Goal: Transaction & Acquisition: Download file/media

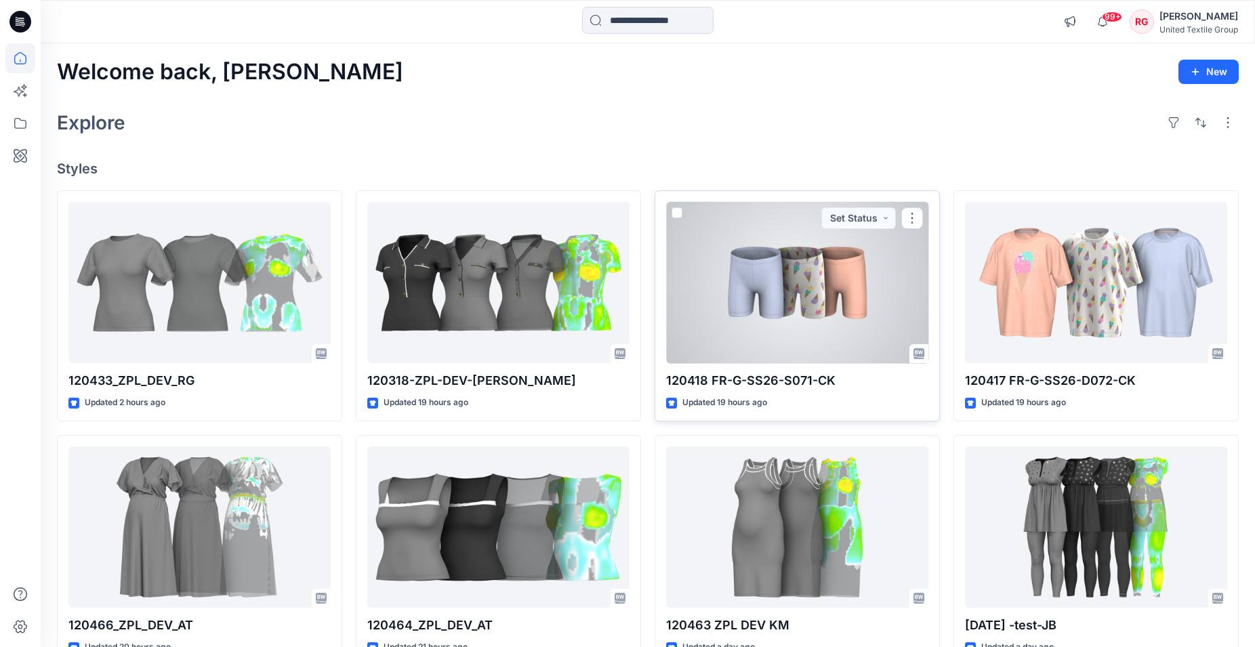
click at [820, 296] on div at bounding box center [797, 283] width 262 height 162
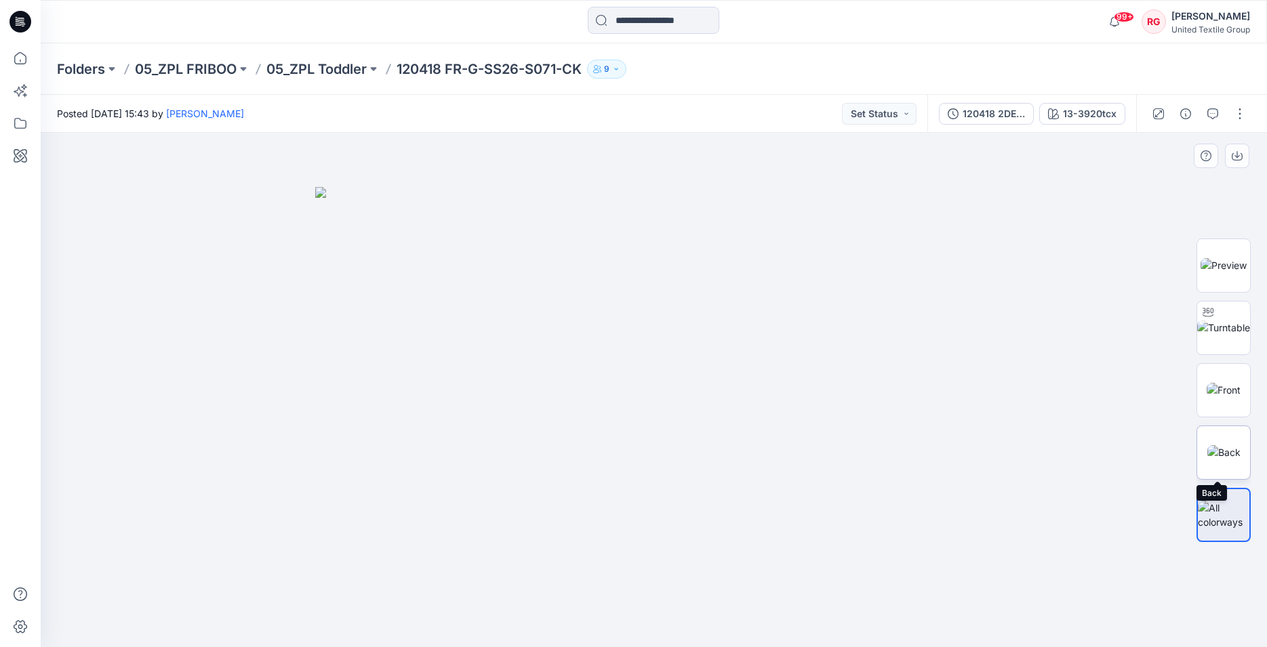
click at [1221, 455] on img at bounding box center [1223, 452] width 33 height 14
click at [1221, 393] on img at bounding box center [1224, 390] width 34 height 14
drag, startPoint x: 641, startPoint y: 585, endPoint x: 654, endPoint y: 528, distance: 58.4
click at [645, 573] on img at bounding box center [654, 311] width 834 height 674
drag, startPoint x: 655, startPoint y: 435, endPoint x: 611, endPoint y: 360, distance: 87.5
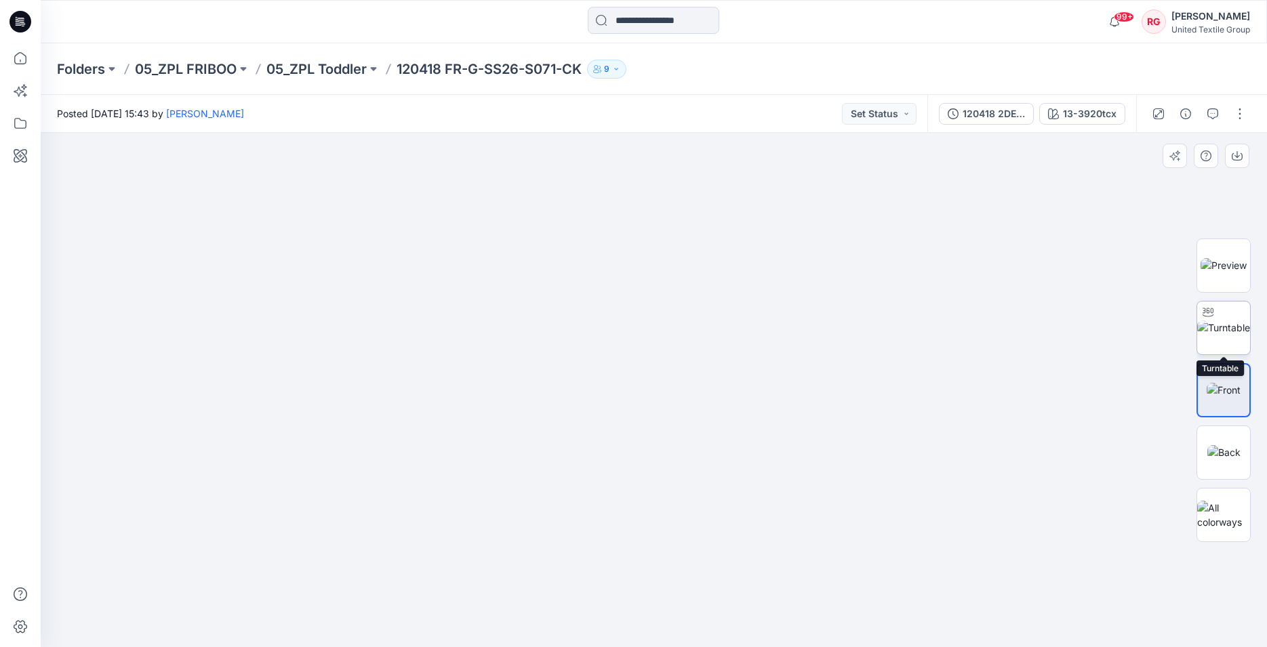
drag, startPoint x: 1230, startPoint y: 334, endPoint x: 1198, endPoint y: 335, distance: 31.9
click at [1230, 333] on img at bounding box center [1223, 328] width 53 height 14
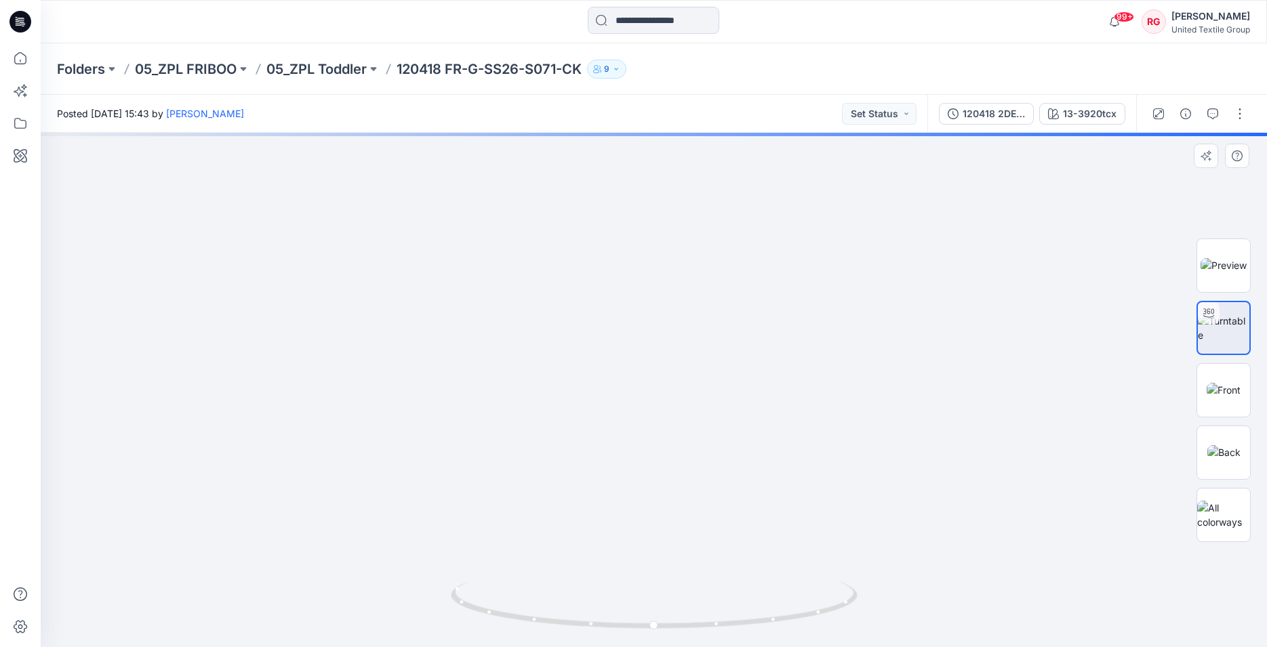
drag, startPoint x: 666, startPoint y: 397, endPoint x: 647, endPoint y: 299, distance: 100.1
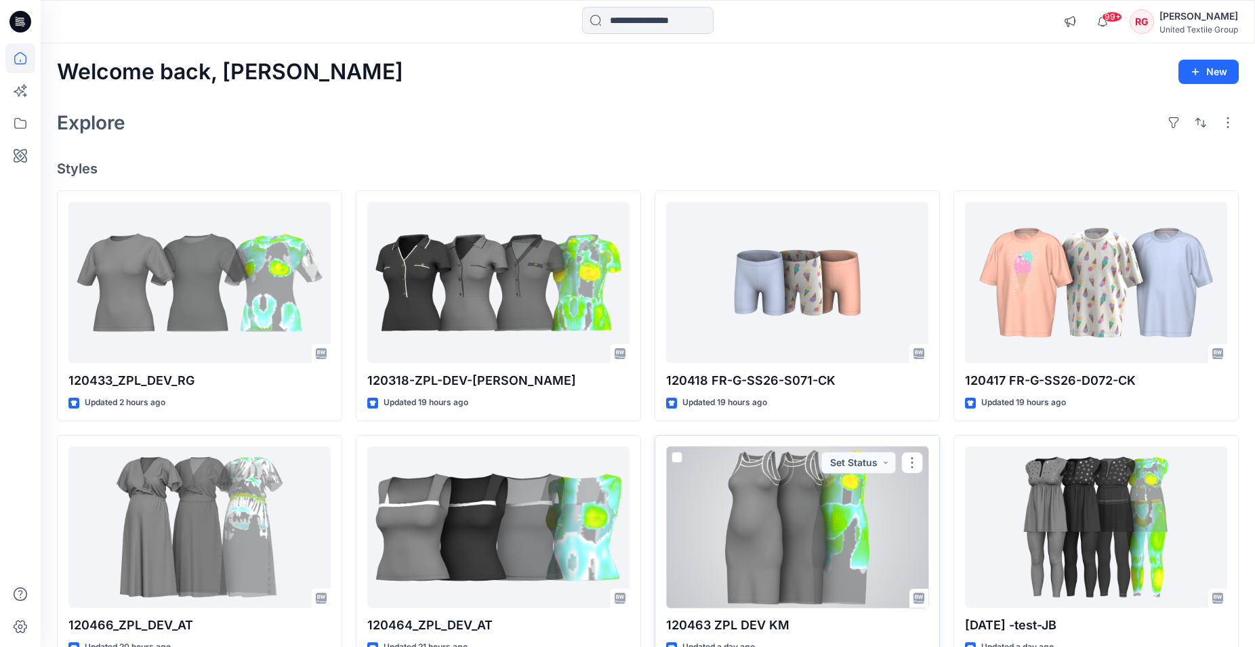
click at [782, 504] on div at bounding box center [797, 528] width 262 height 162
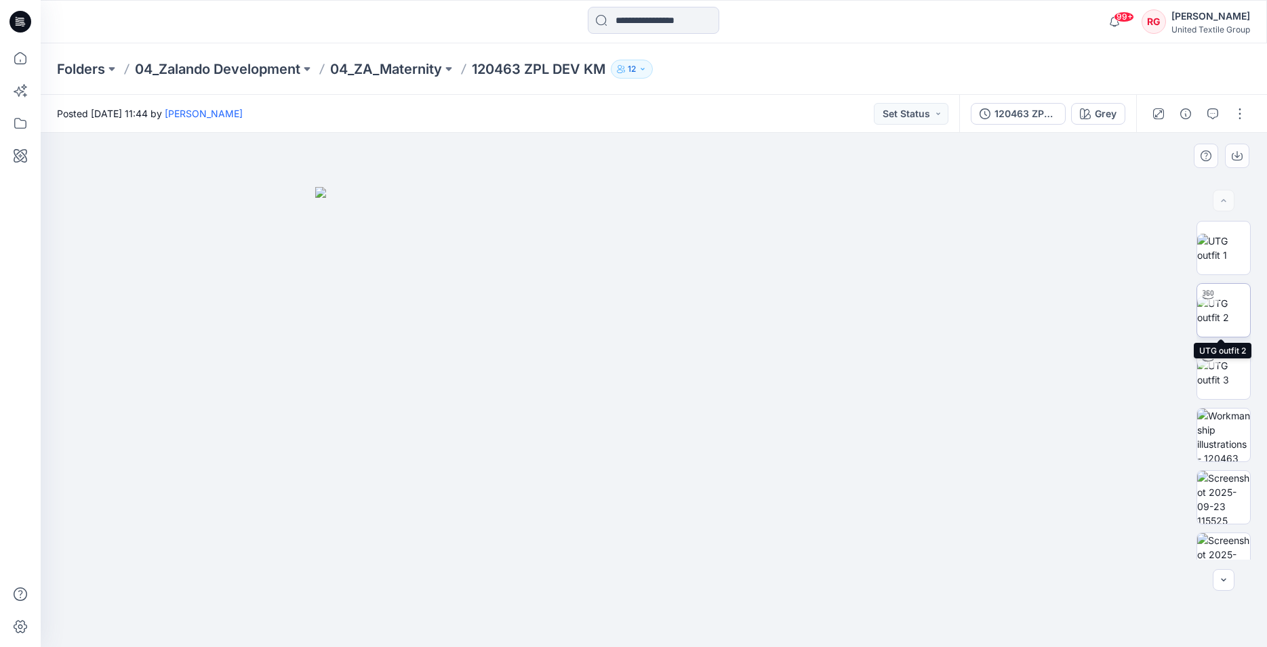
click at [1218, 305] on img at bounding box center [1223, 310] width 53 height 28
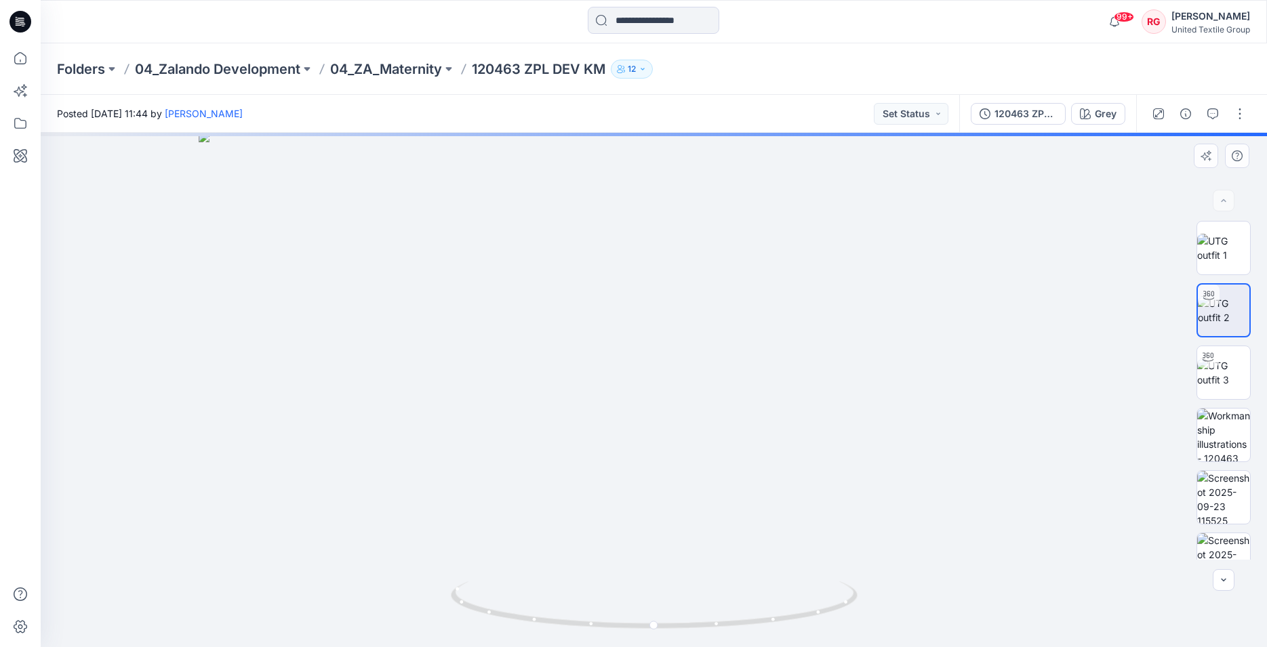
drag, startPoint x: 672, startPoint y: 389, endPoint x: 676, endPoint y: 443, distance: 53.7
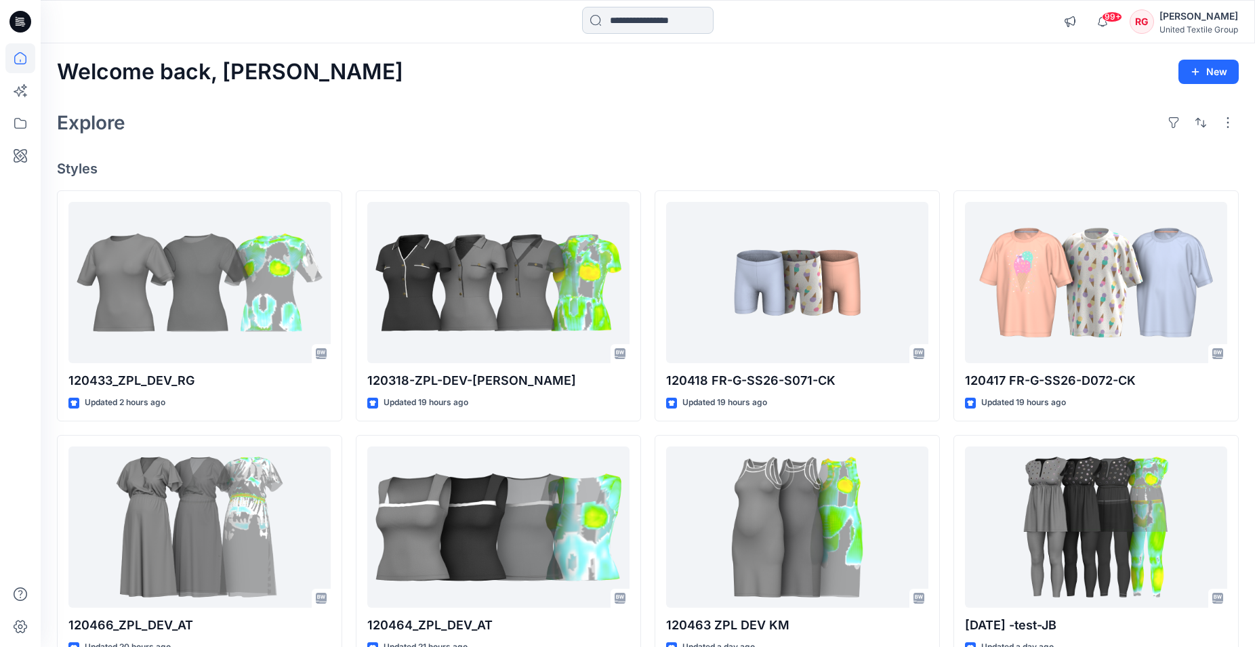
click at [618, 20] on input at bounding box center [648, 20] width 132 height 27
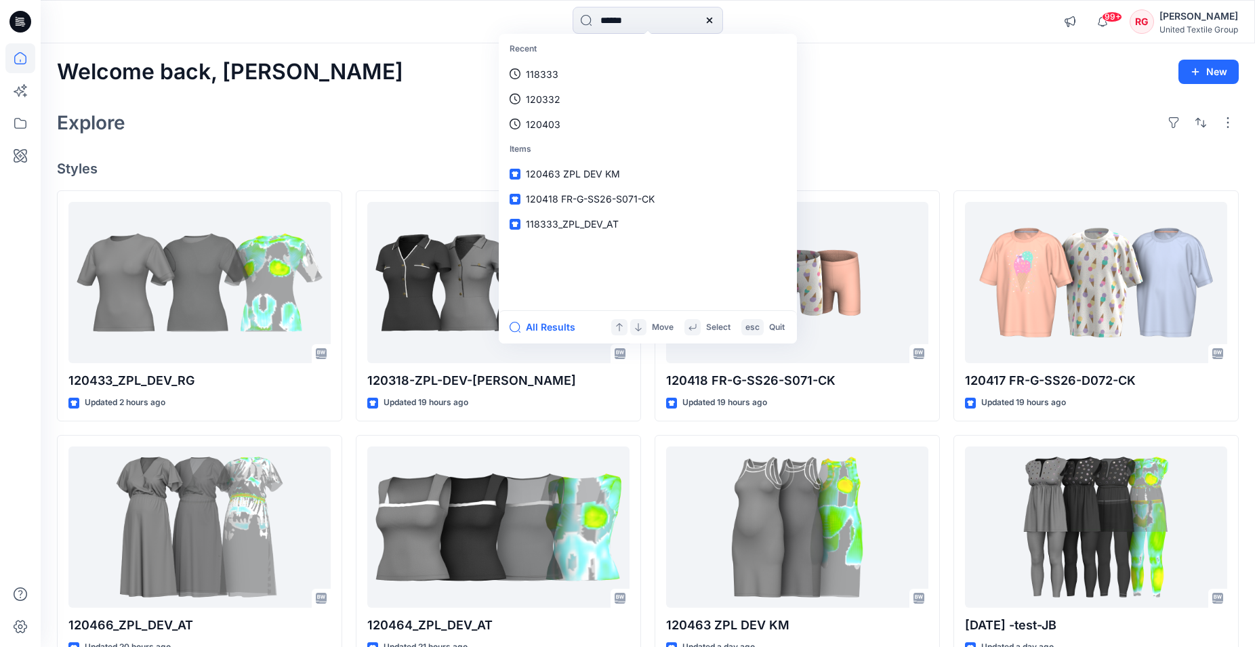
type input "******"
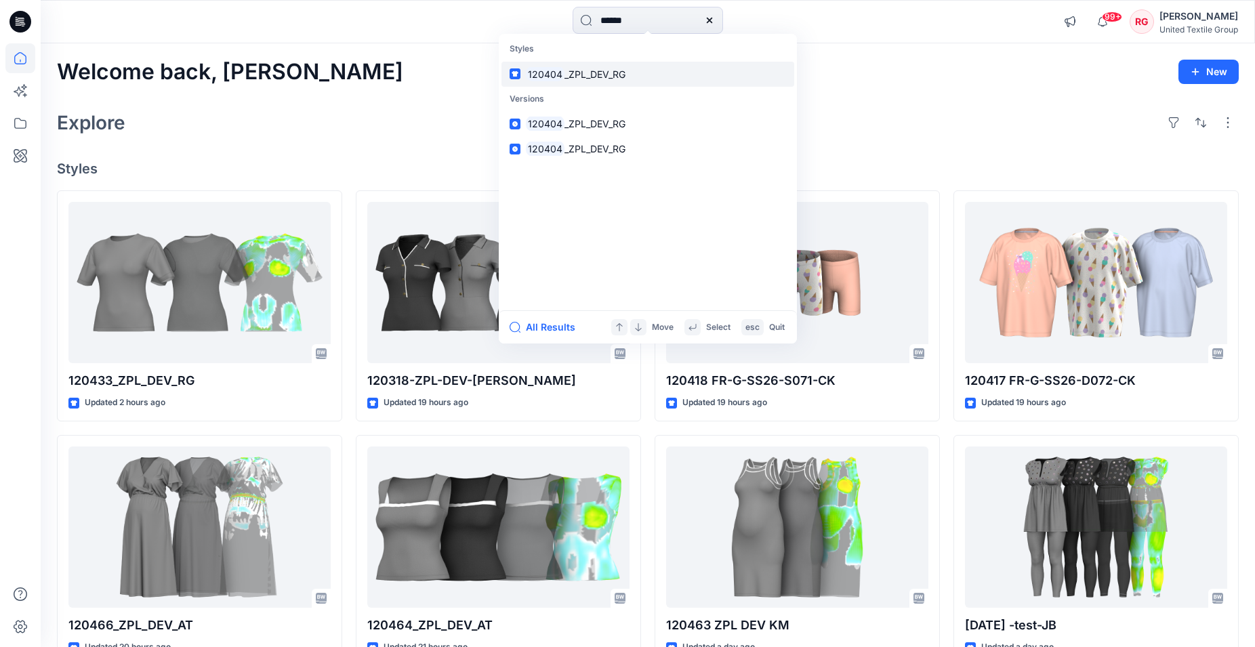
click at [607, 73] on span "_ZPL_DEV_RG" at bounding box center [595, 74] width 61 height 12
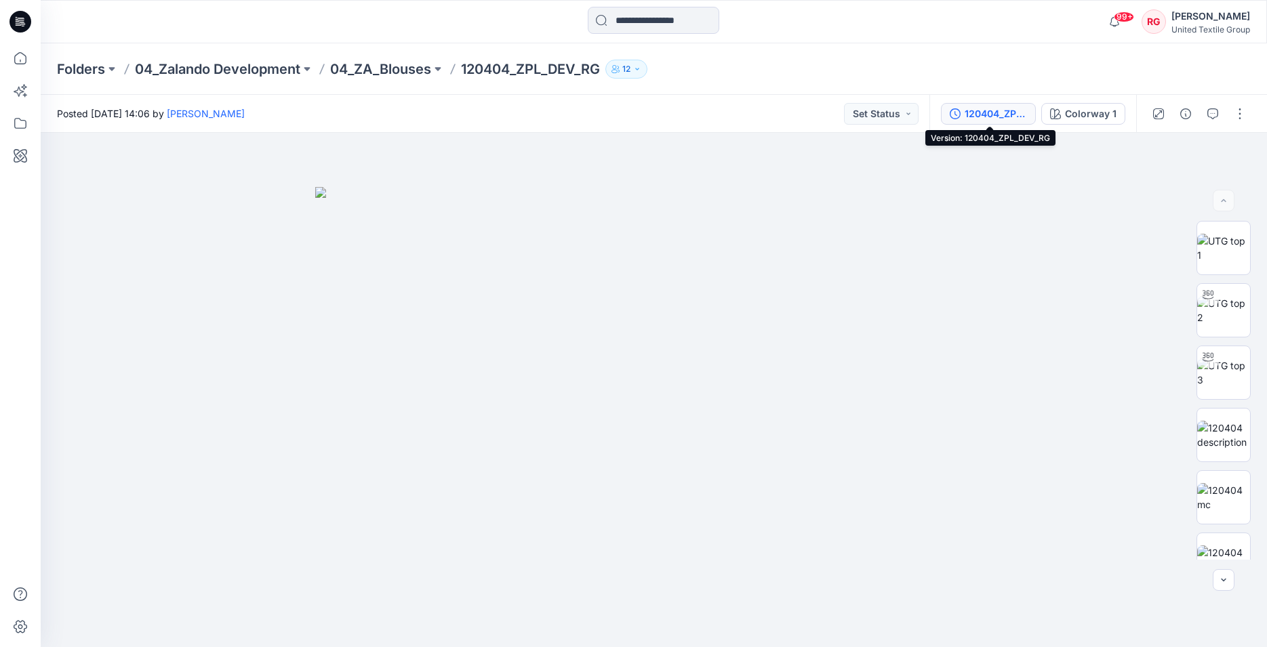
click at [1019, 115] on div "120404_ZPL_DEV_RG" at bounding box center [996, 113] width 62 height 15
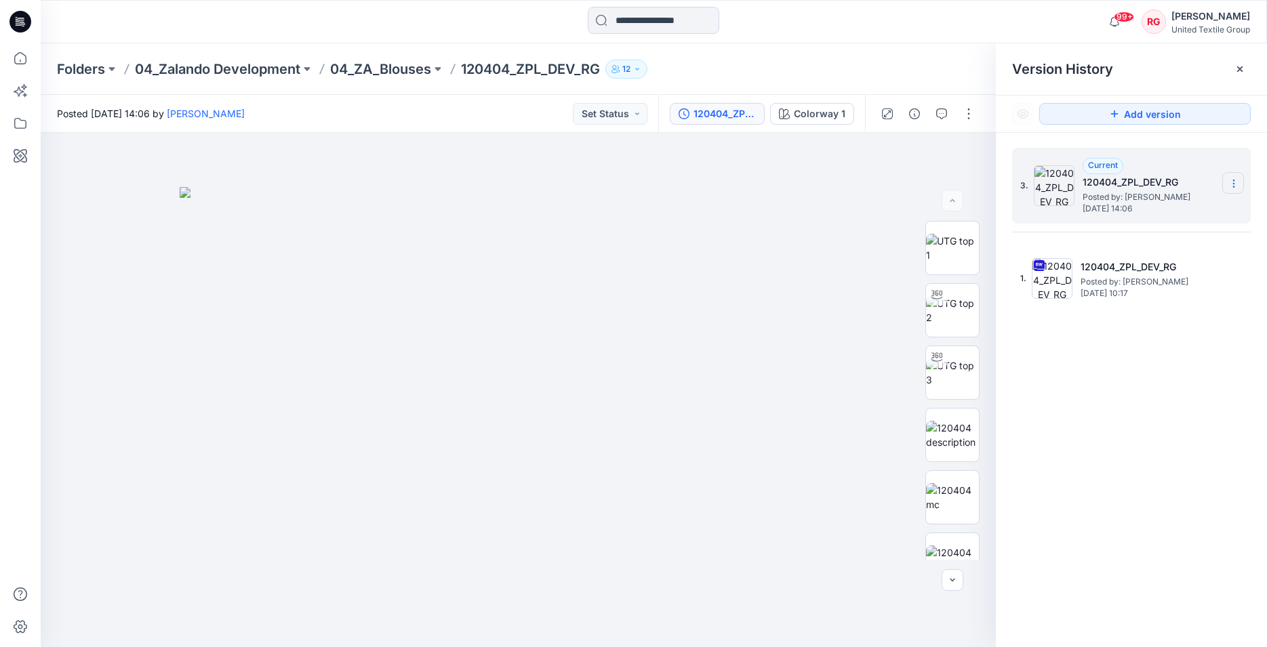
click at [1232, 186] on icon at bounding box center [1233, 183] width 11 height 11
click at [868, 187] on div at bounding box center [518, 390] width 955 height 515
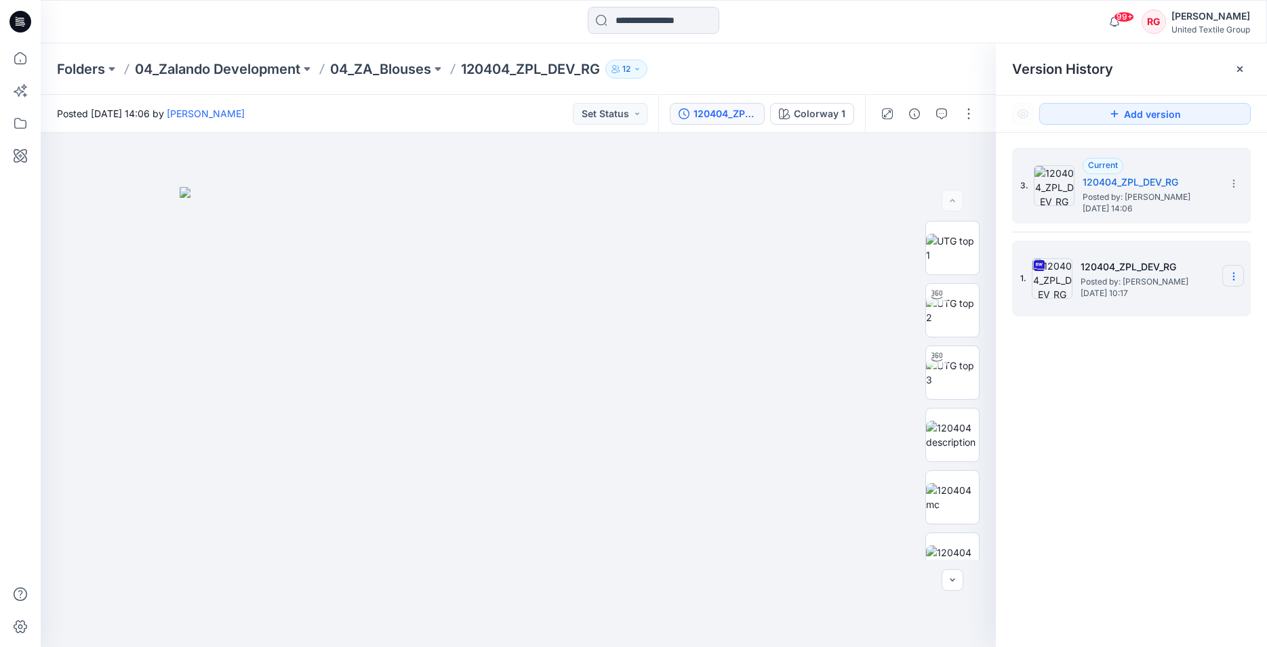
click at [1233, 278] on icon at bounding box center [1233, 276] width 11 height 11
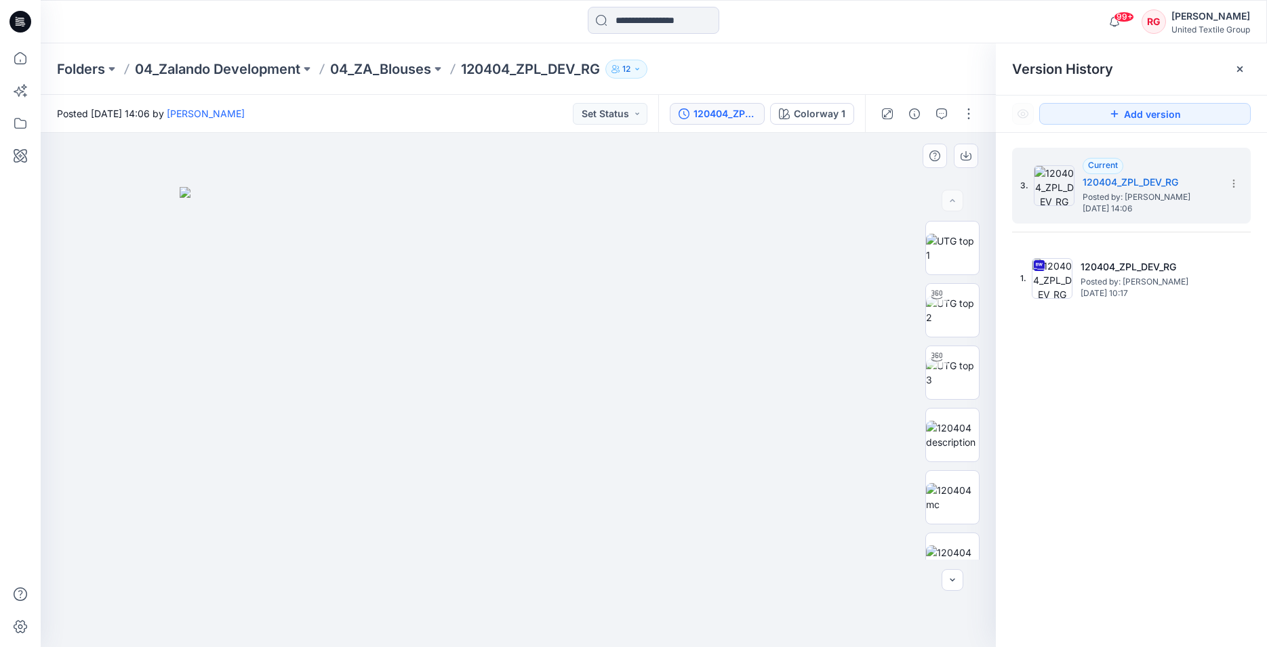
click at [885, 228] on div at bounding box center [518, 390] width 955 height 515
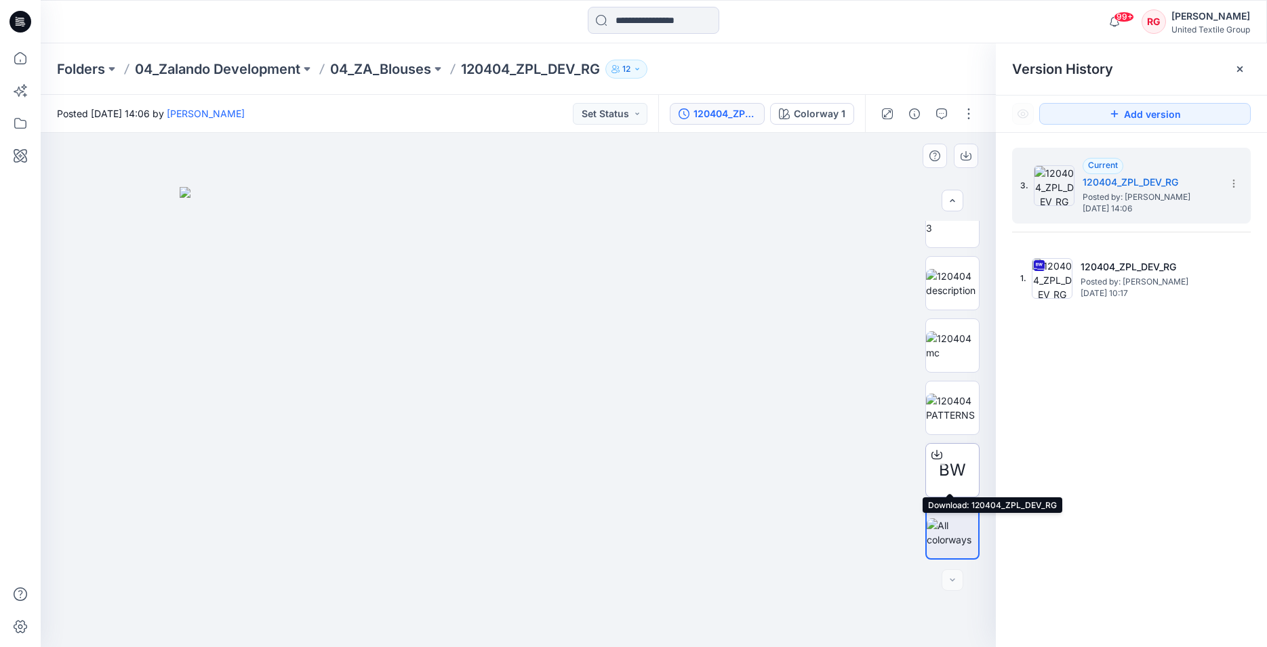
click at [951, 466] on span "BW" at bounding box center [952, 470] width 27 height 24
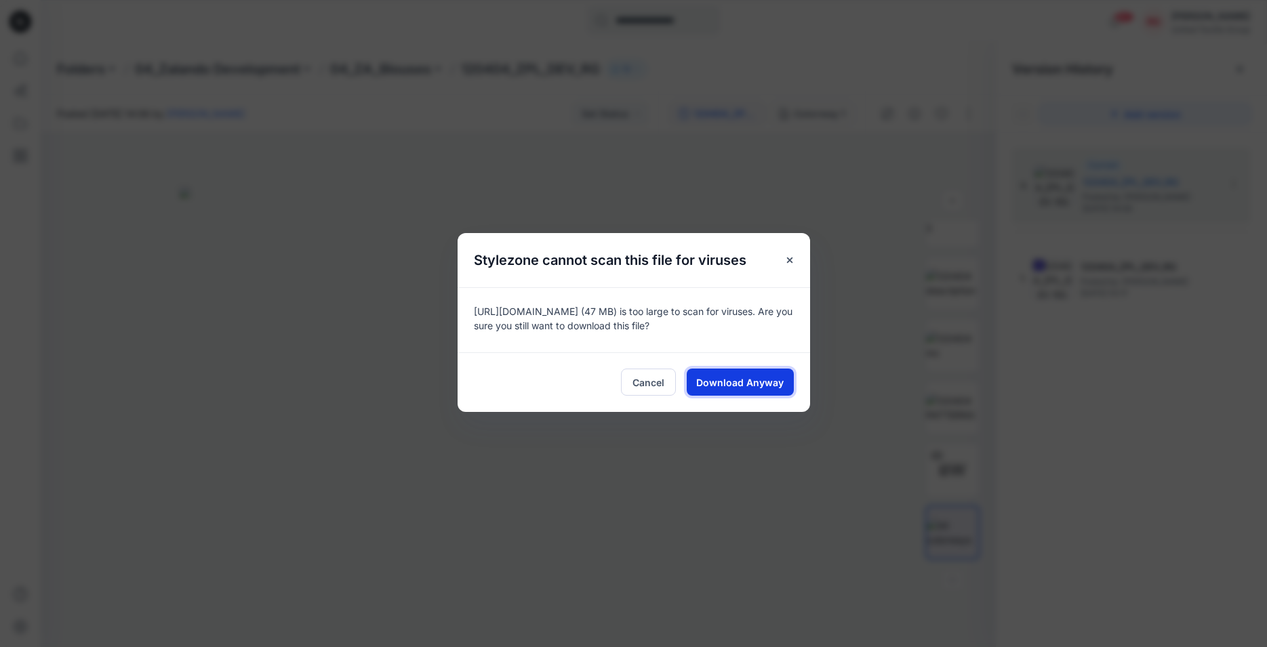
click at [762, 384] on span "Download Anyway" at bounding box center [739, 383] width 87 height 14
